Goal: Task Accomplishment & Management: Manage account settings

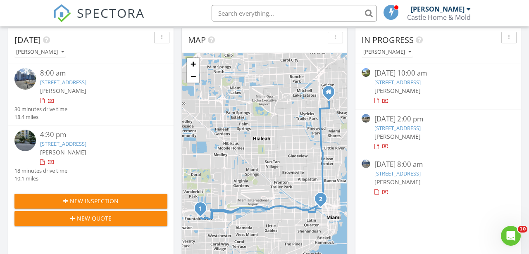
scroll to position [102, 0]
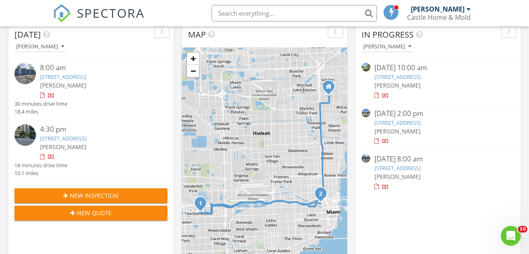
click at [435, 164] on div "08/28/25 8:00 am" at bounding box center [438, 159] width 127 height 10
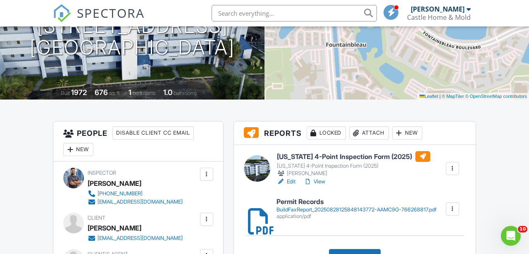
scroll to position [125, 0]
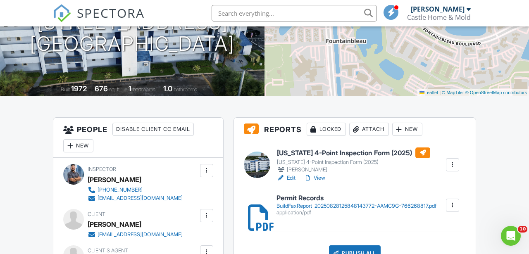
click at [299, 216] on div "application/pdf" at bounding box center [357, 213] width 160 height 7
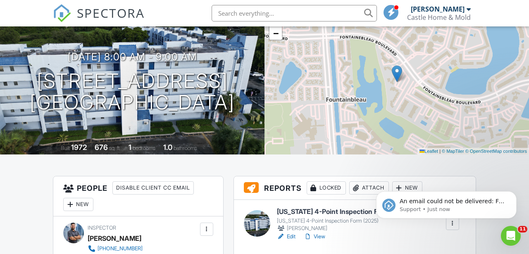
scroll to position [0, 0]
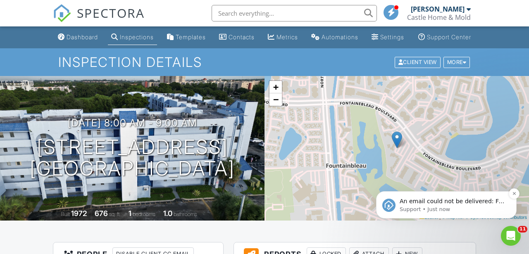
click at [433, 206] on p "Support • Just now" at bounding box center [453, 209] width 107 height 7
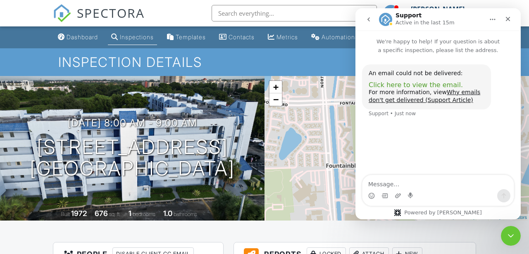
click at [443, 83] on span "Click here to view the email." at bounding box center [416, 85] width 94 height 8
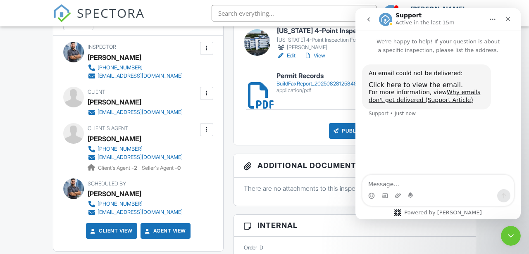
scroll to position [267, 0]
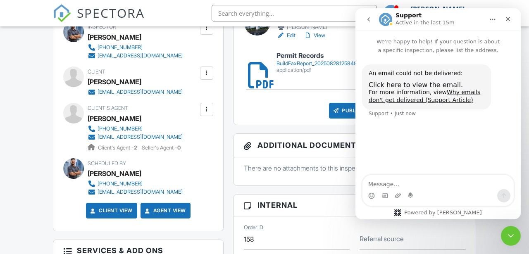
click at [207, 77] on div at bounding box center [207, 73] width 8 height 8
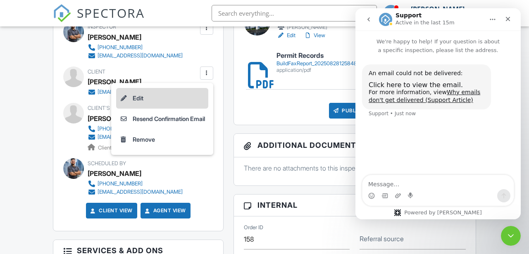
click at [186, 104] on li "Edit" at bounding box center [162, 98] width 92 height 21
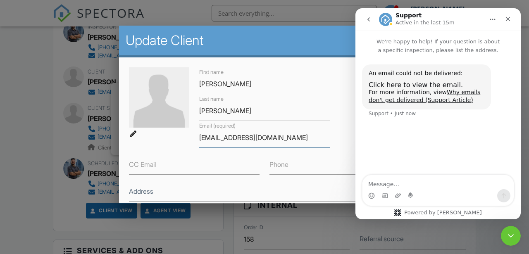
click at [203, 138] on input "[EMAIL_ADDRESS][DOMAIN_NAME]" at bounding box center [264, 138] width 131 height 20
type input "[EMAIL_ADDRESS][DOMAIN_NAME]"
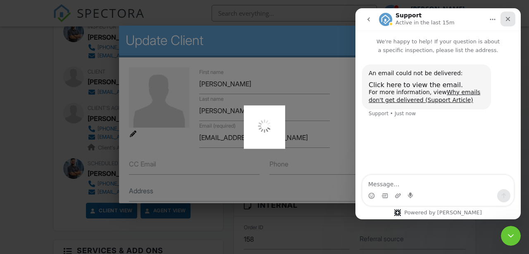
click at [509, 18] on icon "Close" at bounding box center [508, 19] width 5 height 5
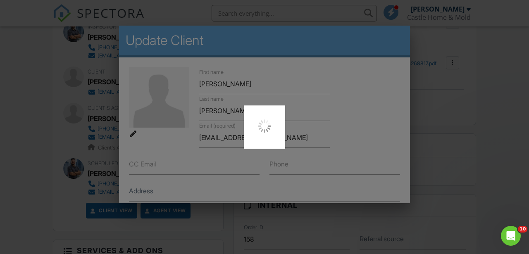
scroll to position [0, 0]
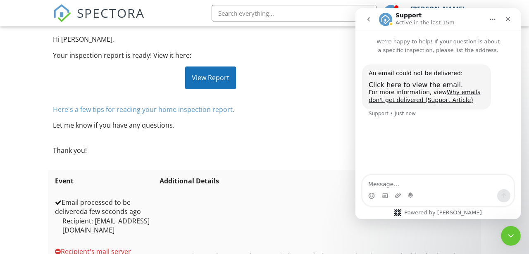
scroll to position [98, 0]
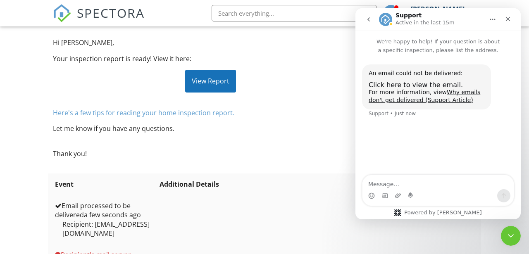
click at [215, 80] on div "View Report" at bounding box center [210, 81] width 51 height 22
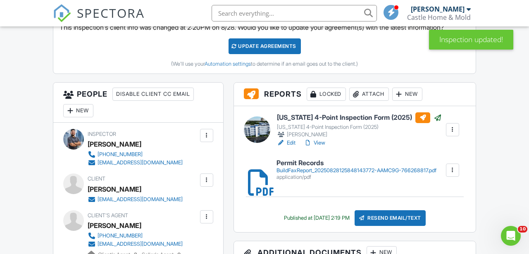
scroll to position [225, 0]
